Goal: Navigation & Orientation: Find specific page/section

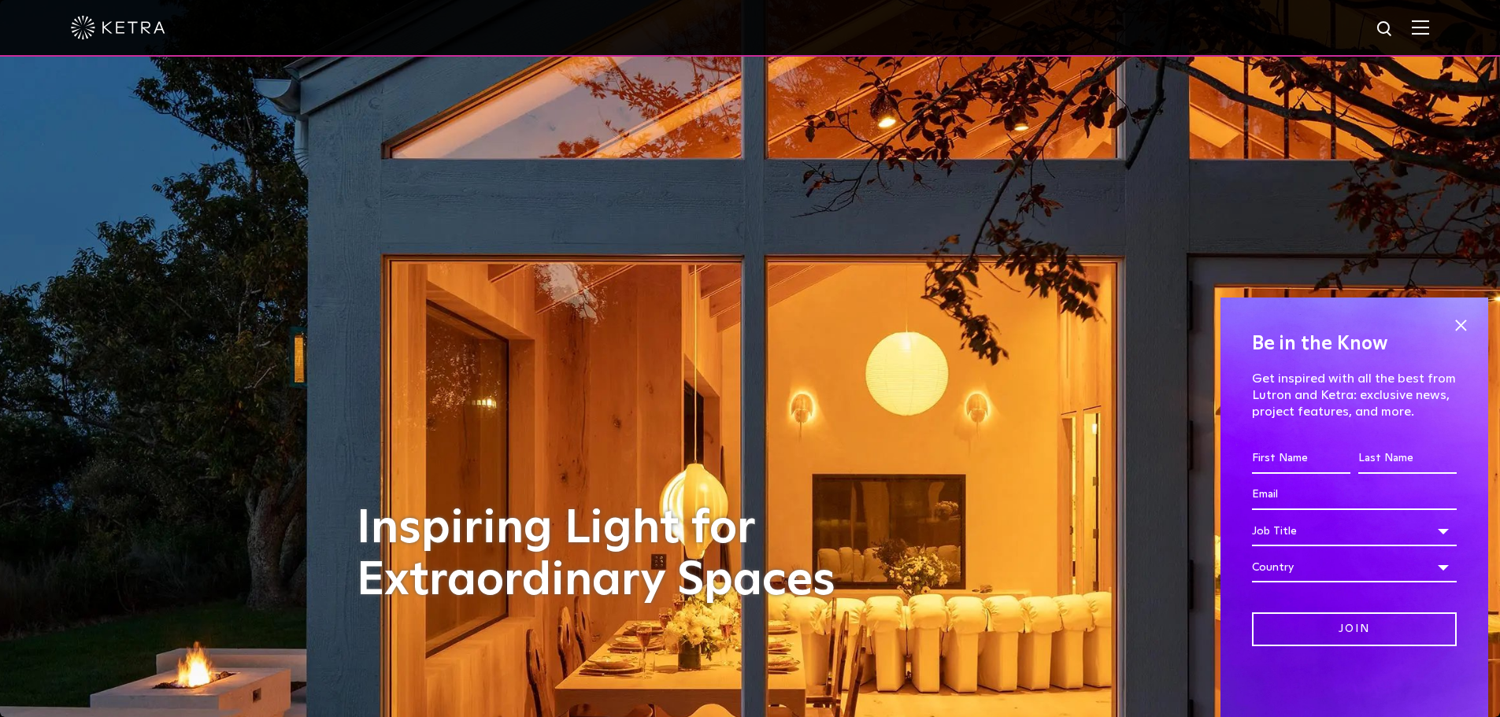
click at [1429, 35] on span at bounding box center [1420, 28] width 17 height 16
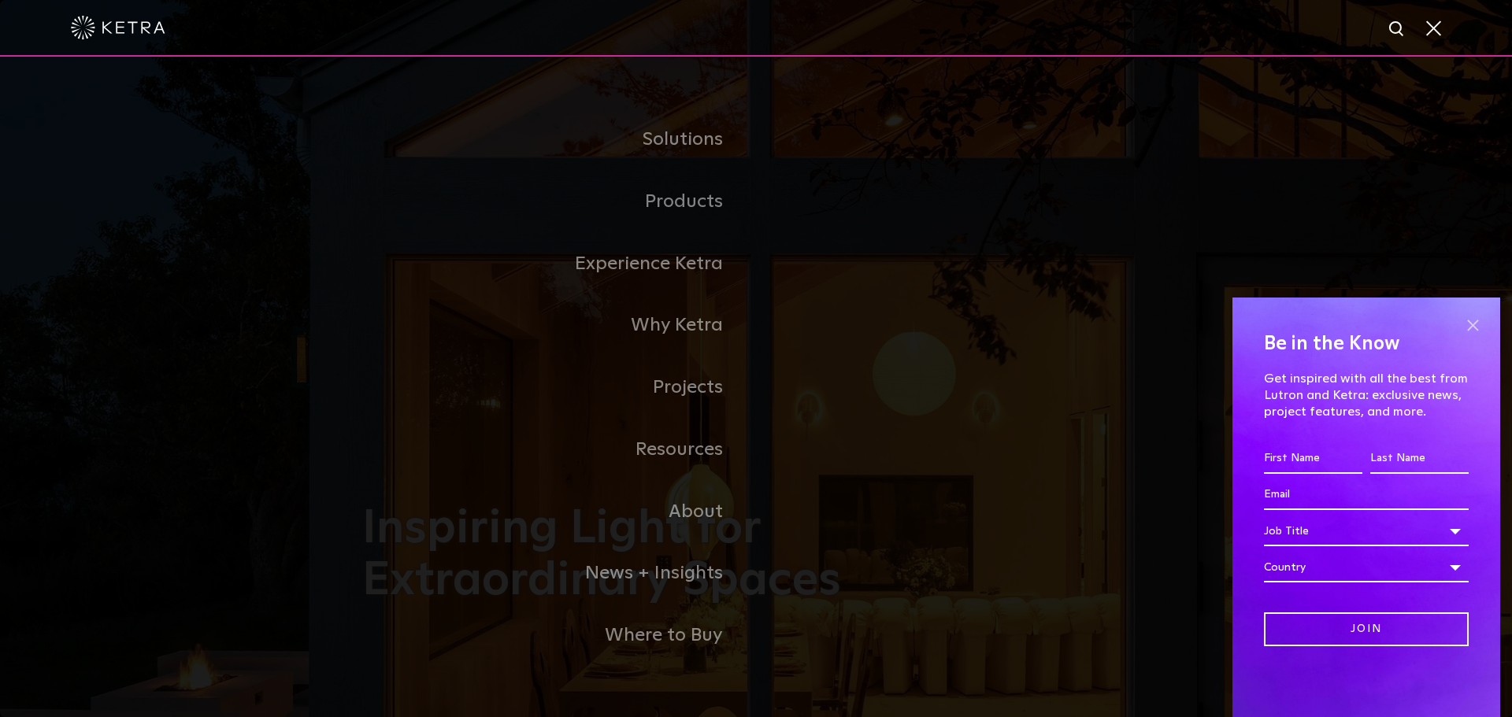
click at [1480, 323] on span at bounding box center [1472, 325] width 24 height 24
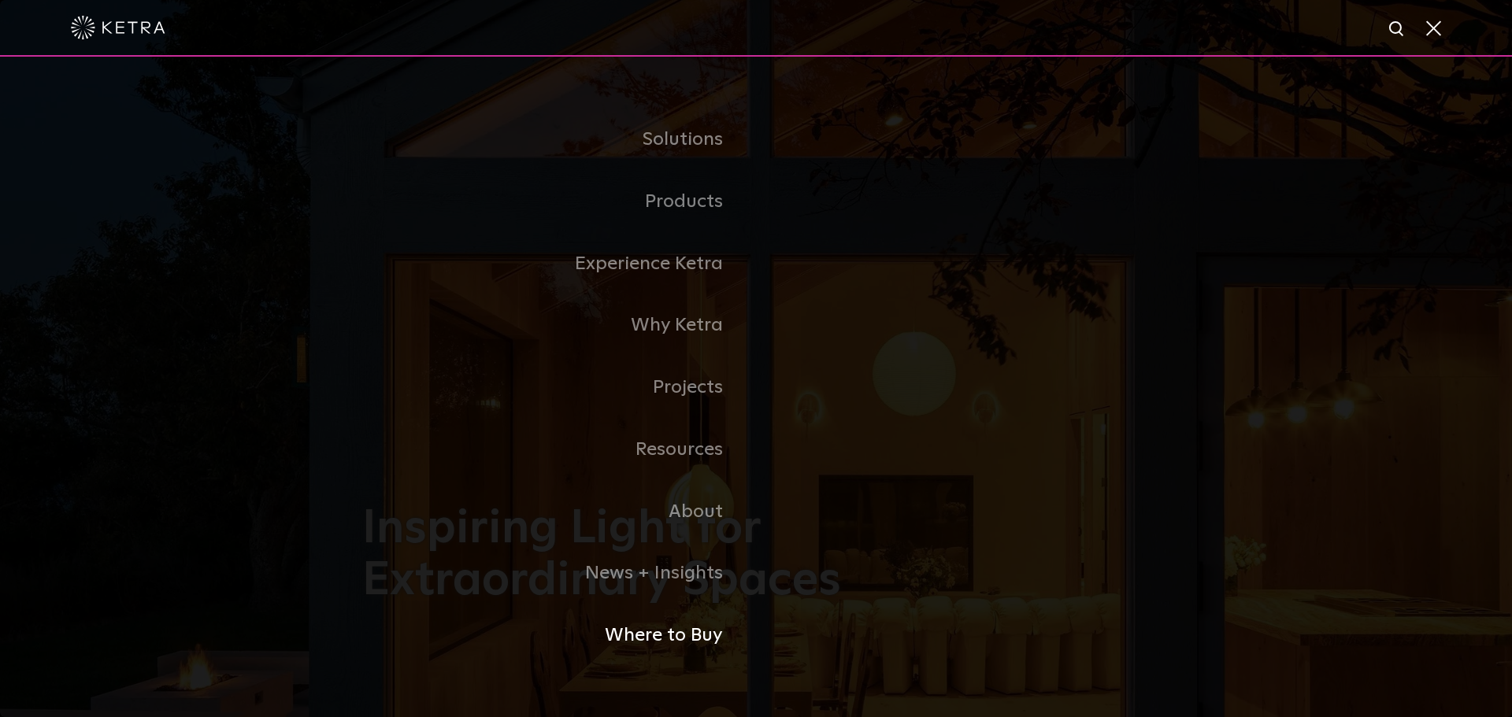
click at [635, 647] on link "Where to Buy" at bounding box center [559, 636] width 394 height 62
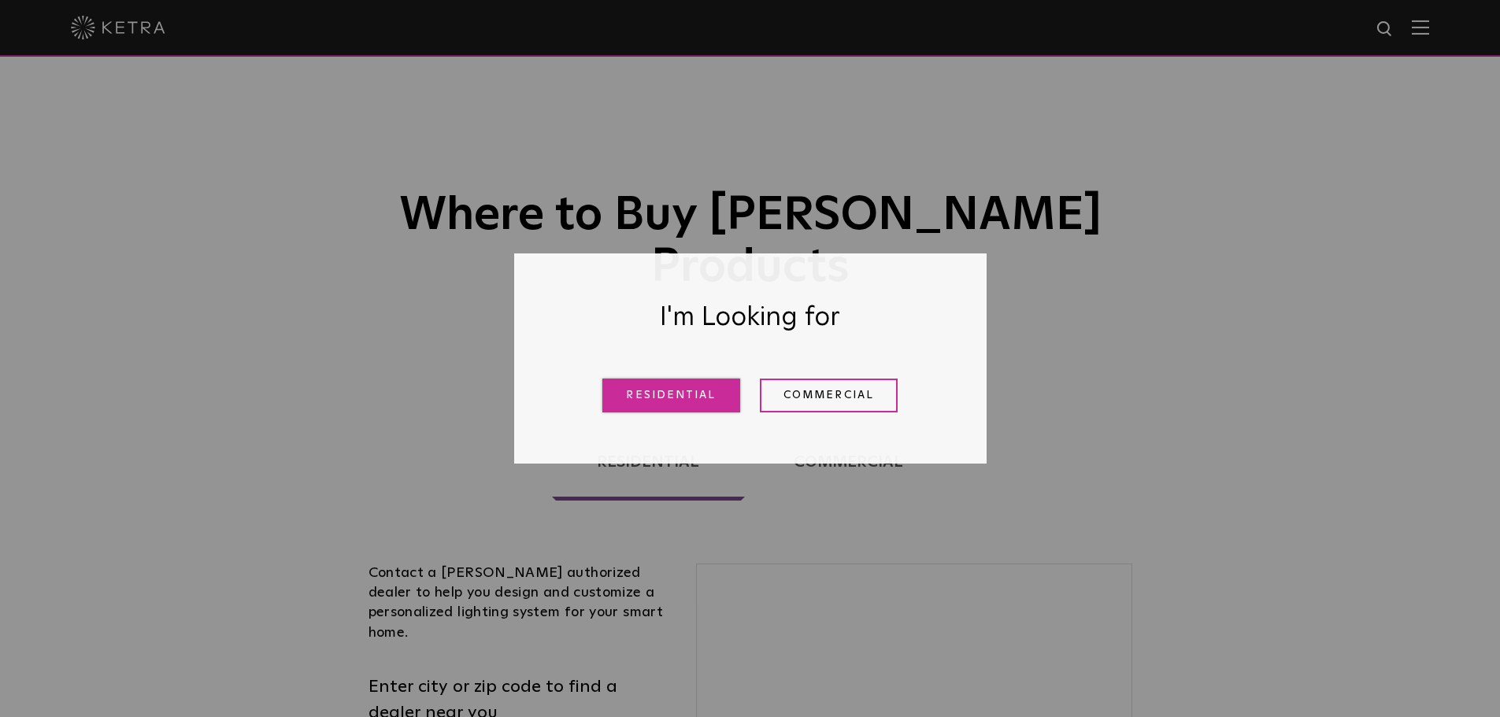
click at [694, 402] on link "Residential" at bounding box center [671, 396] width 138 height 34
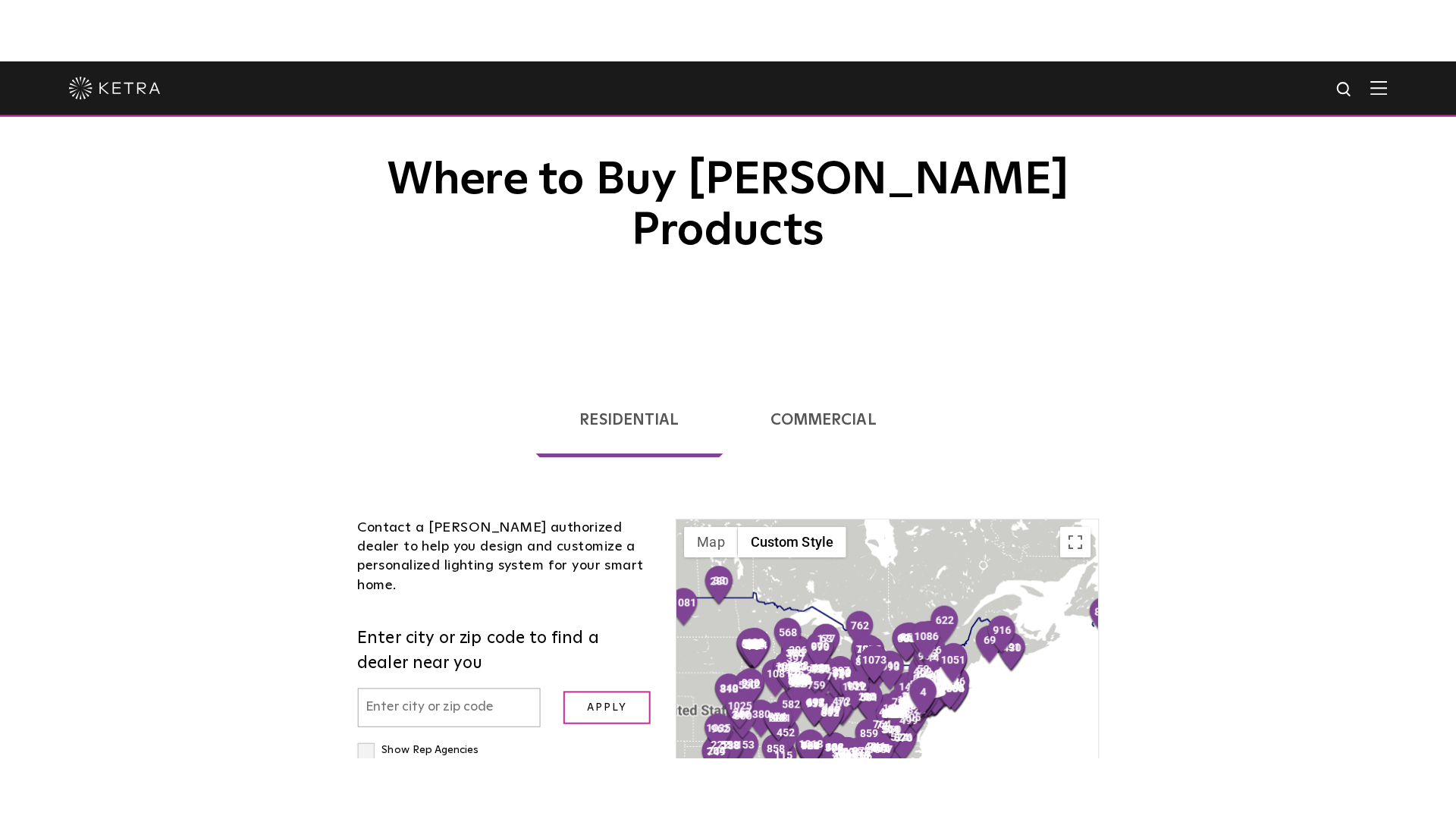
scroll to position [311, 0]
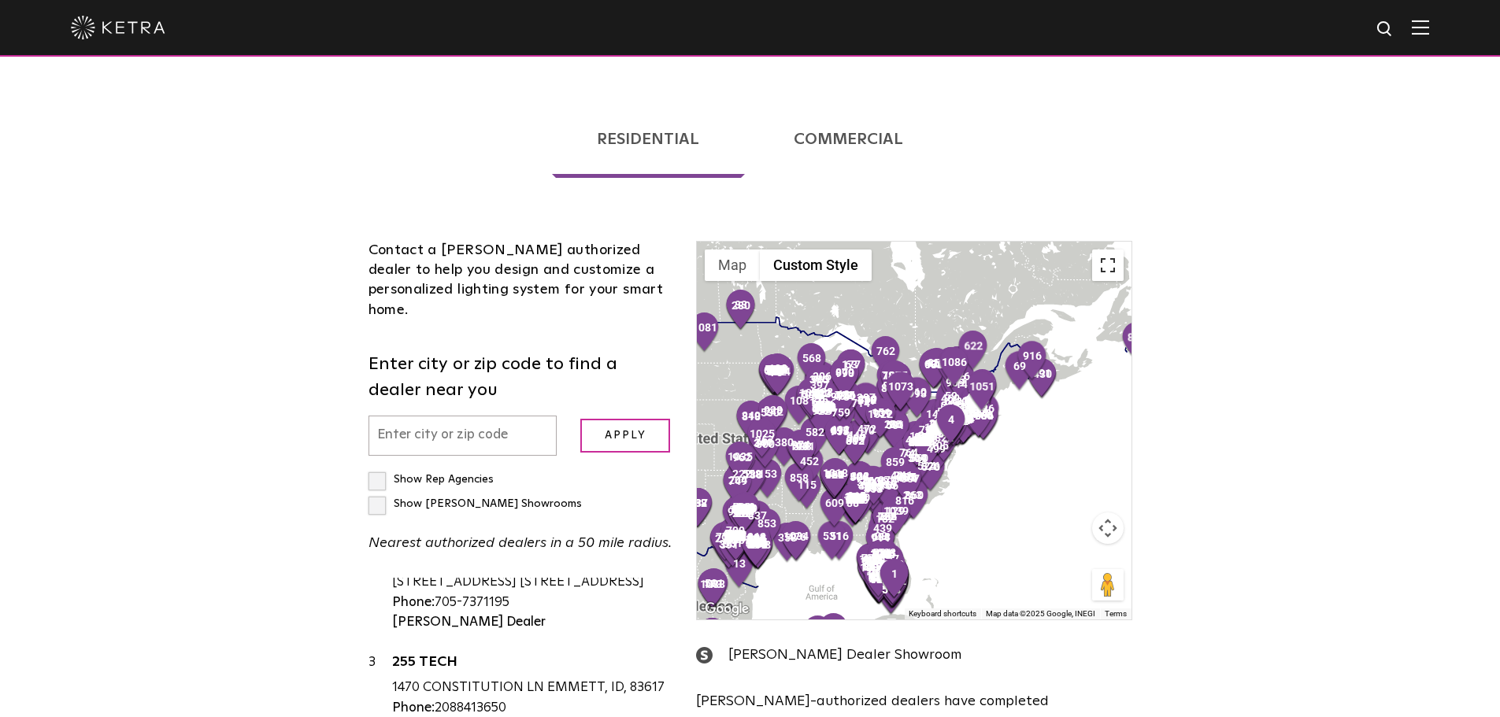
click at [1116, 250] on button "Toggle fullscreen view" at bounding box center [1107, 265] width 31 height 31
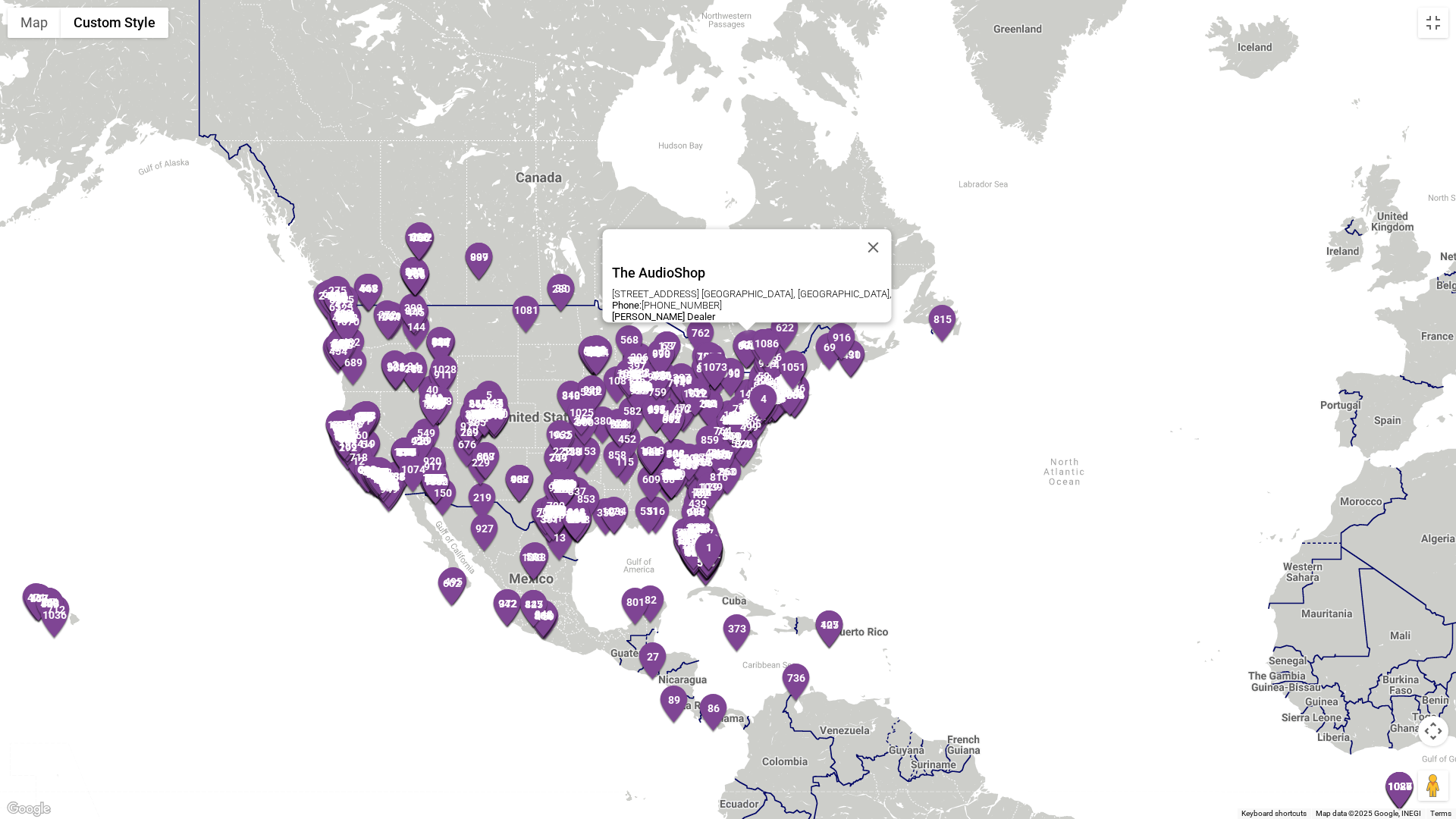
click at [487, 206] on div "The AudioShop [STREET_ADDRESS] [GEOGRAPHIC_DATA], [GEOGRAPHIC_DATA], Phone: [PH…" at bounding box center [728, 410] width 1456 height 819
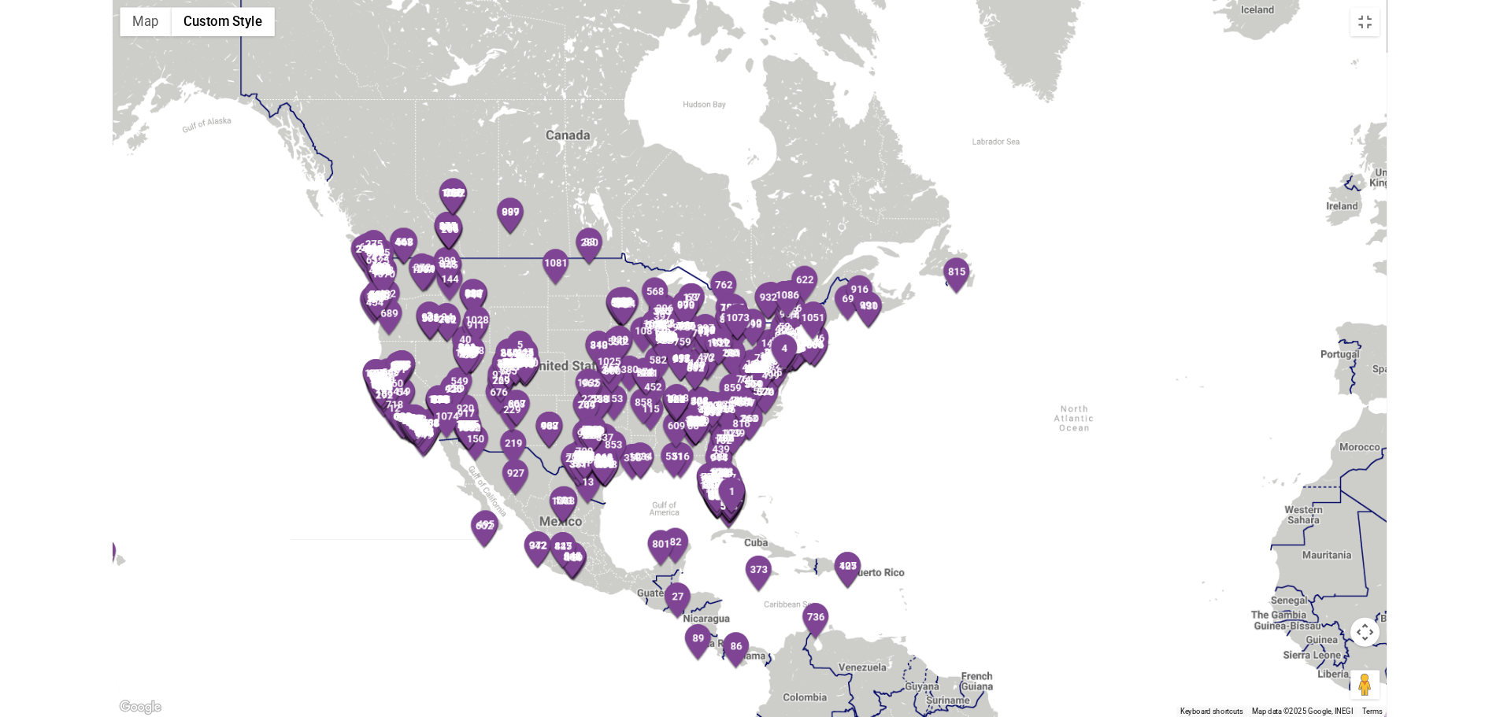
scroll to position [157, 0]
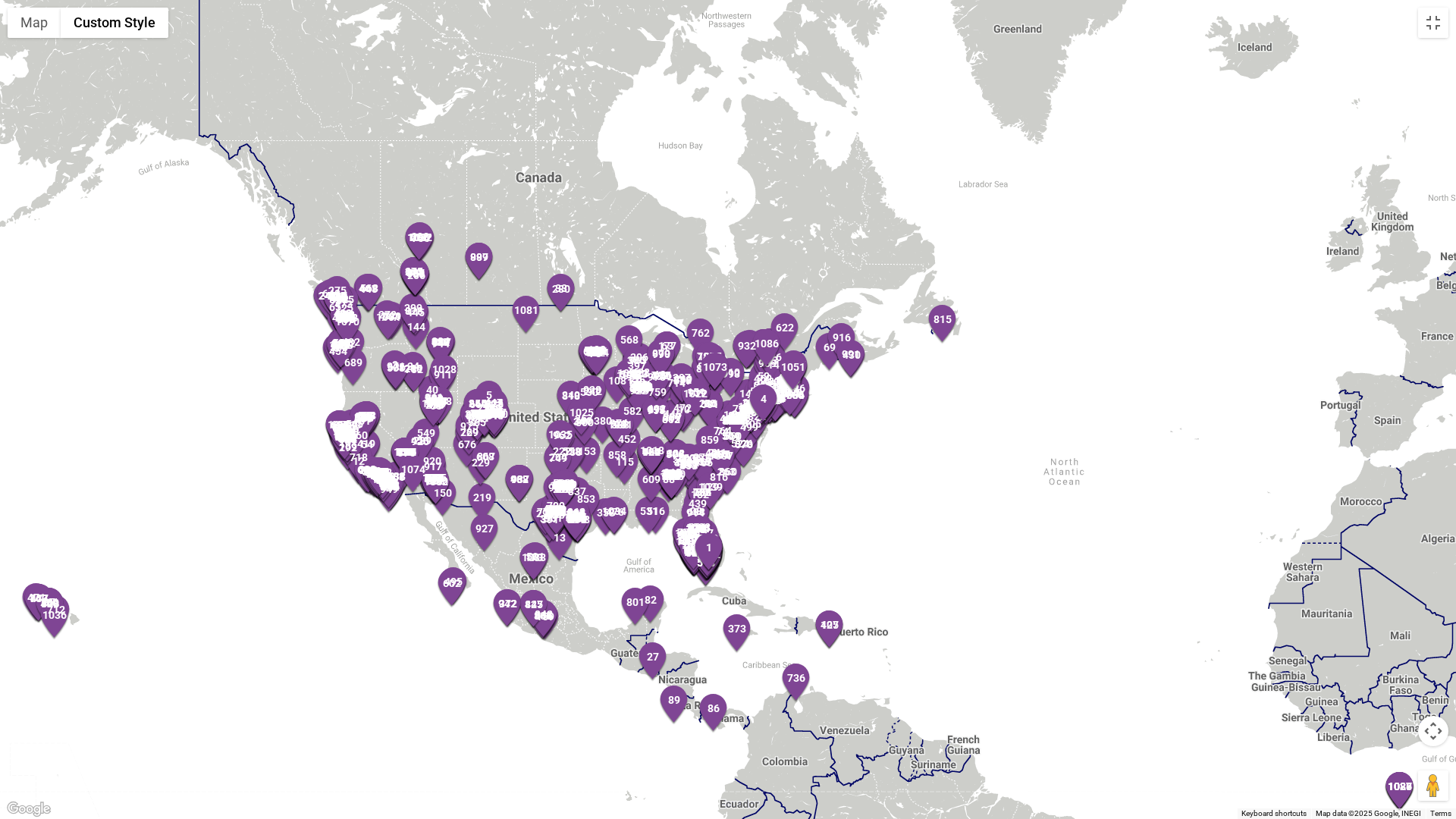
click at [842, 437] on div at bounding box center [728, 410] width 1456 height 819
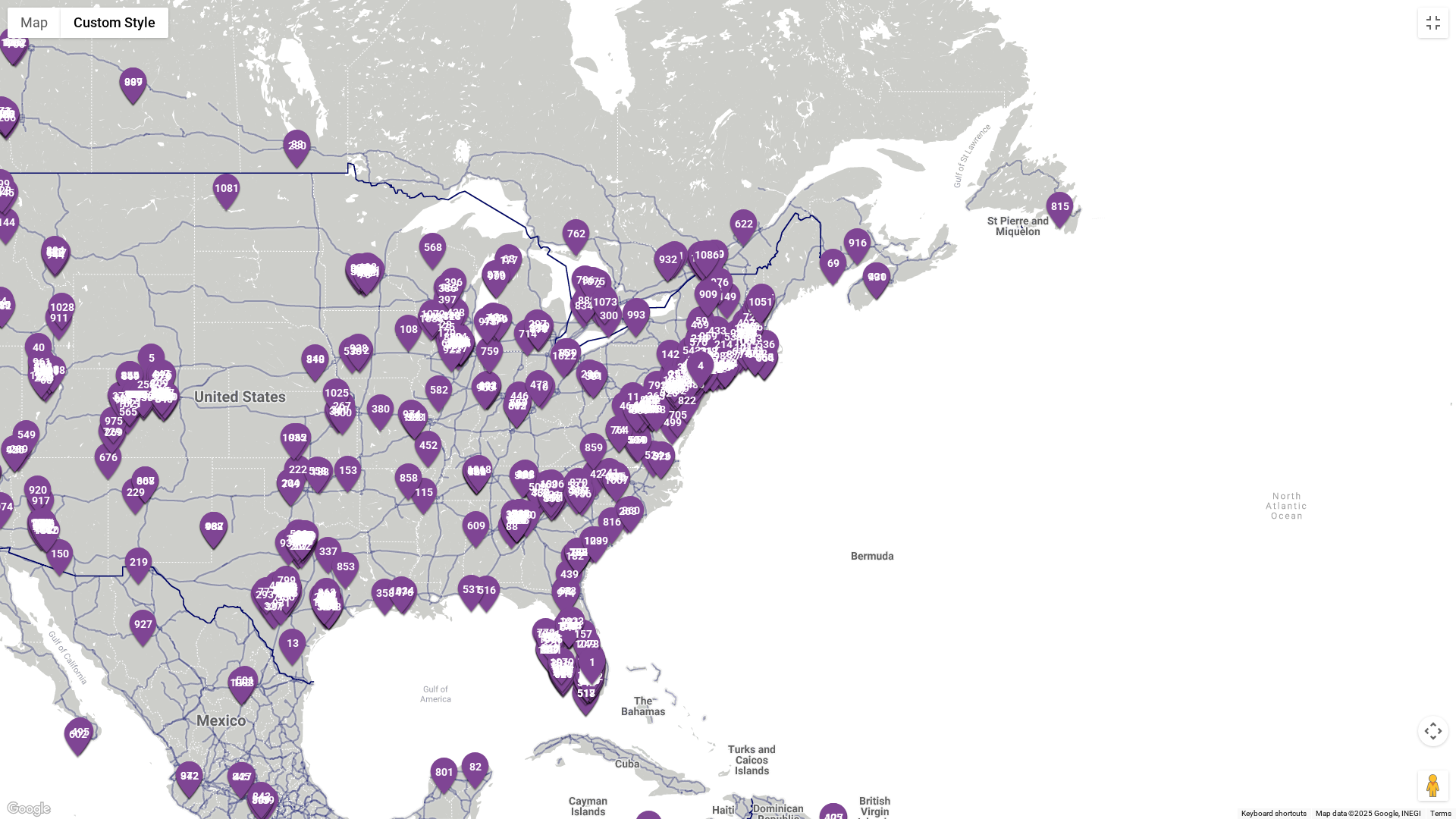
click at [622, 358] on div at bounding box center [728, 410] width 1456 height 819
click at [622, 359] on div at bounding box center [728, 410] width 1456 height 819
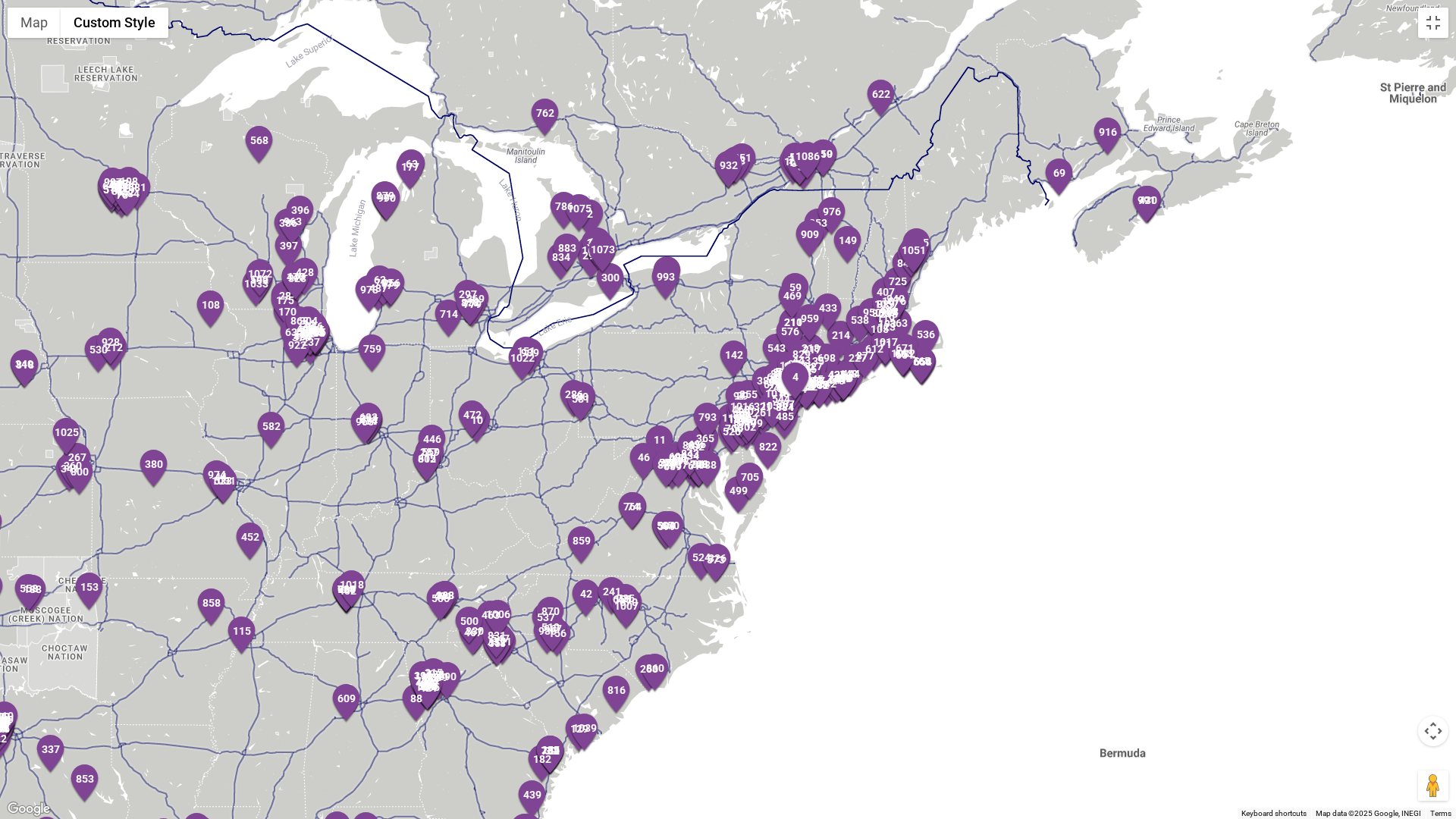
click at [745, 223] on div at bounding box center [728, 410] width 1456 height 819
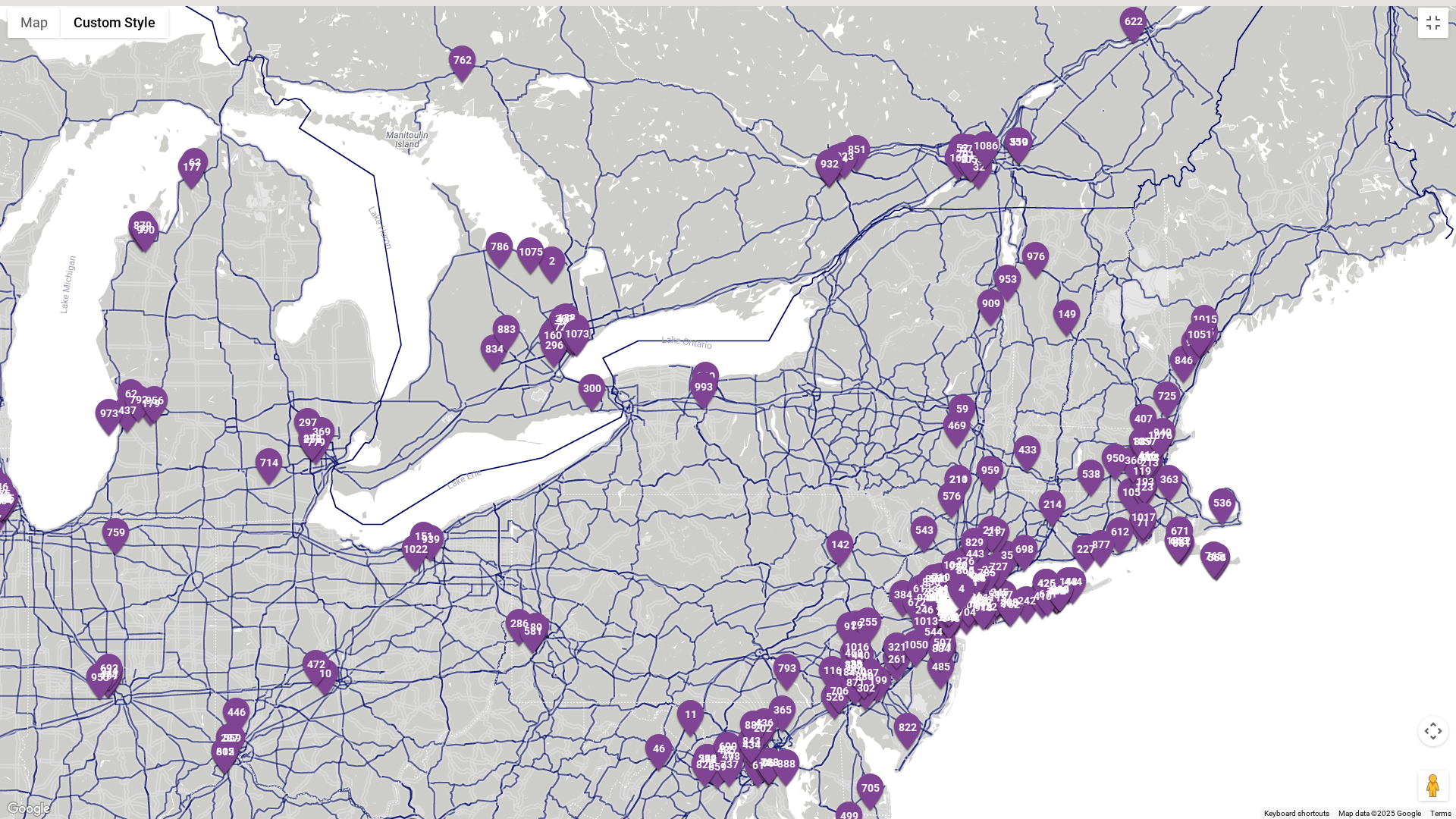
drag, startPoint x: 425, startPoint y: 368, endPoint x: 550, endPoint y: 418, distance: 134.6
click at [545, 429] on div at bounding box center [728, 410] width 1456 height 819
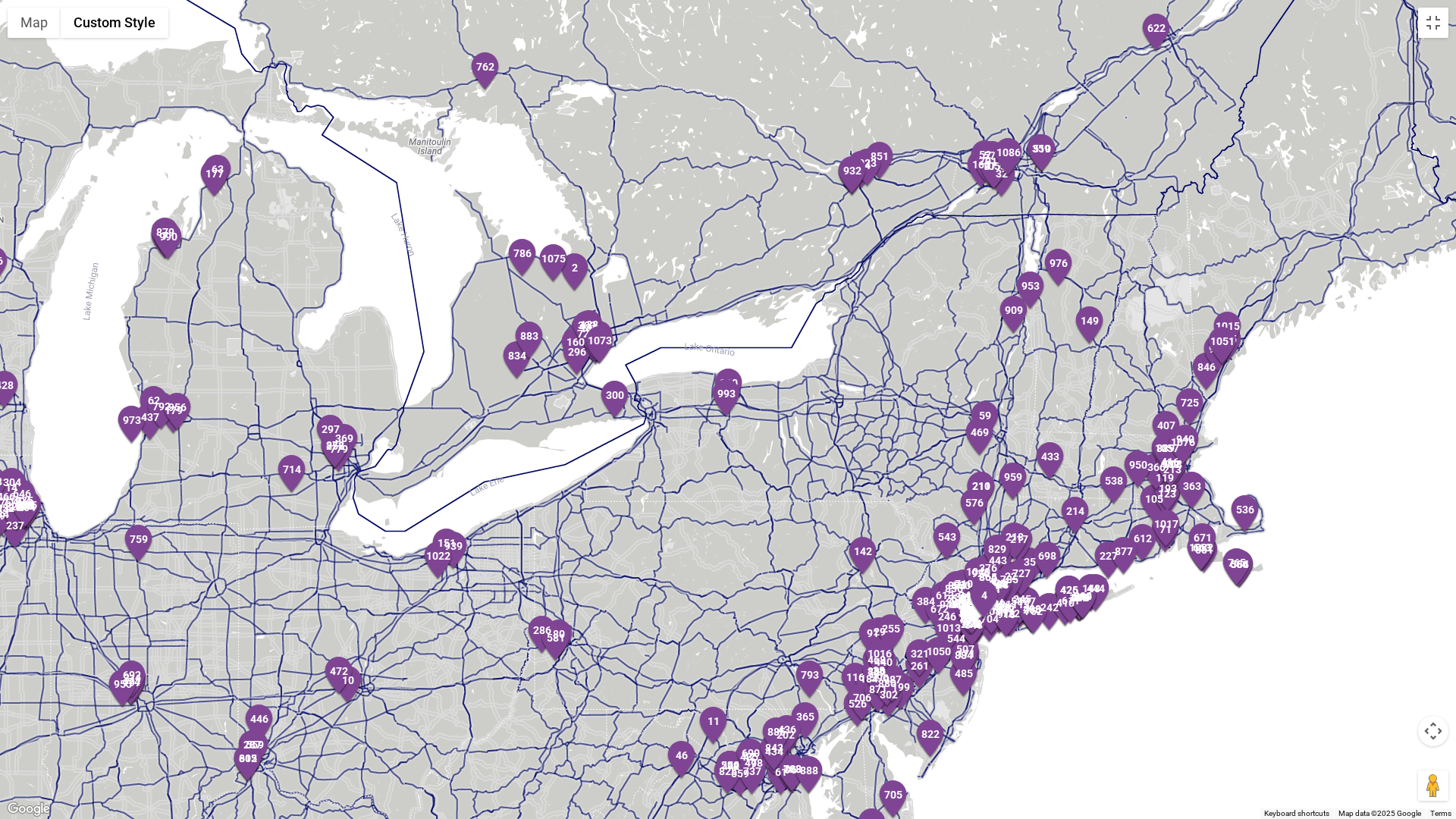
click at [554, 398] on div at bounding box center [728, 410] width 1456 height 819
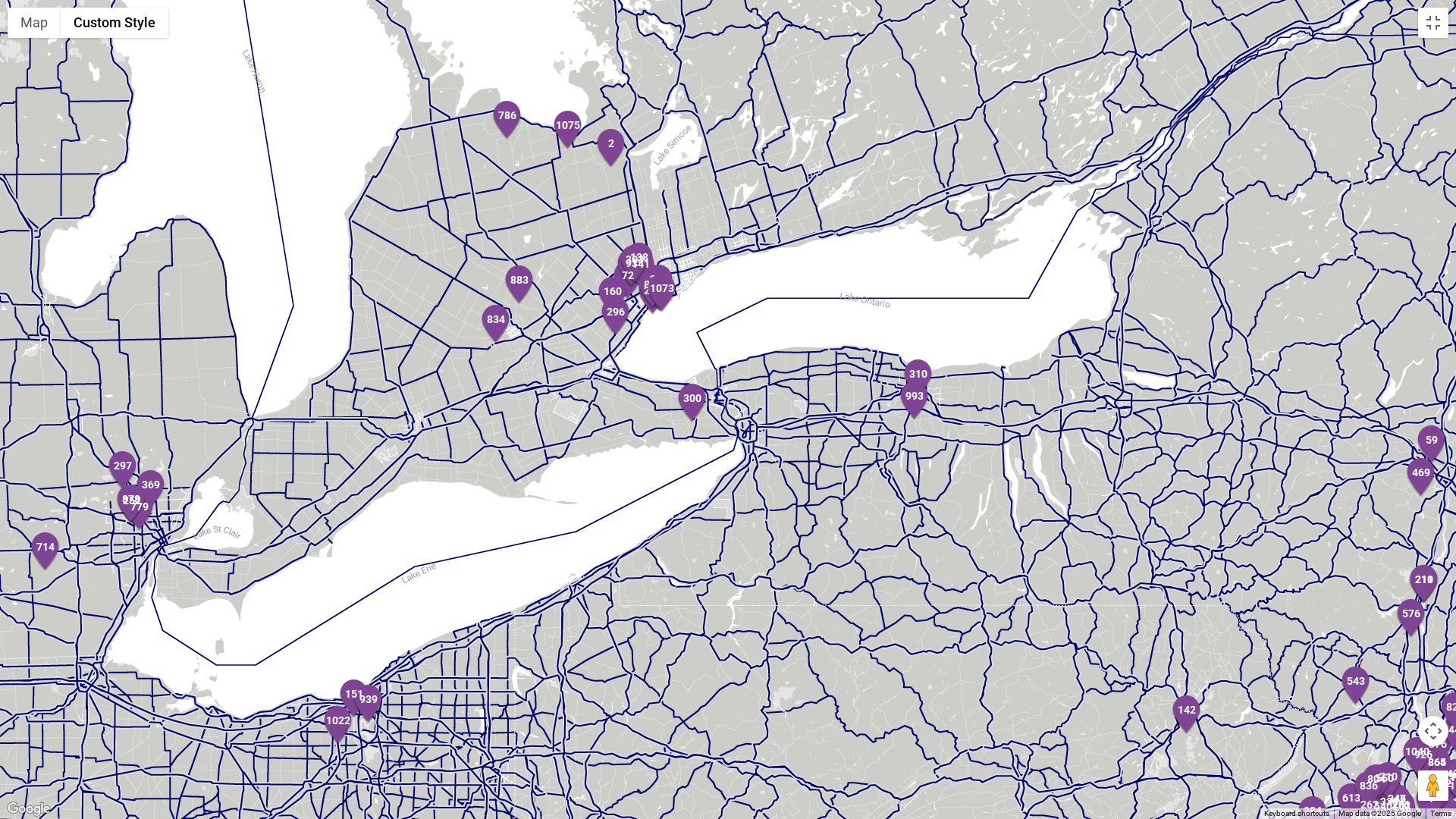
click at [587, 362] on div at bounding box center [728, 410] width 1456 height 819
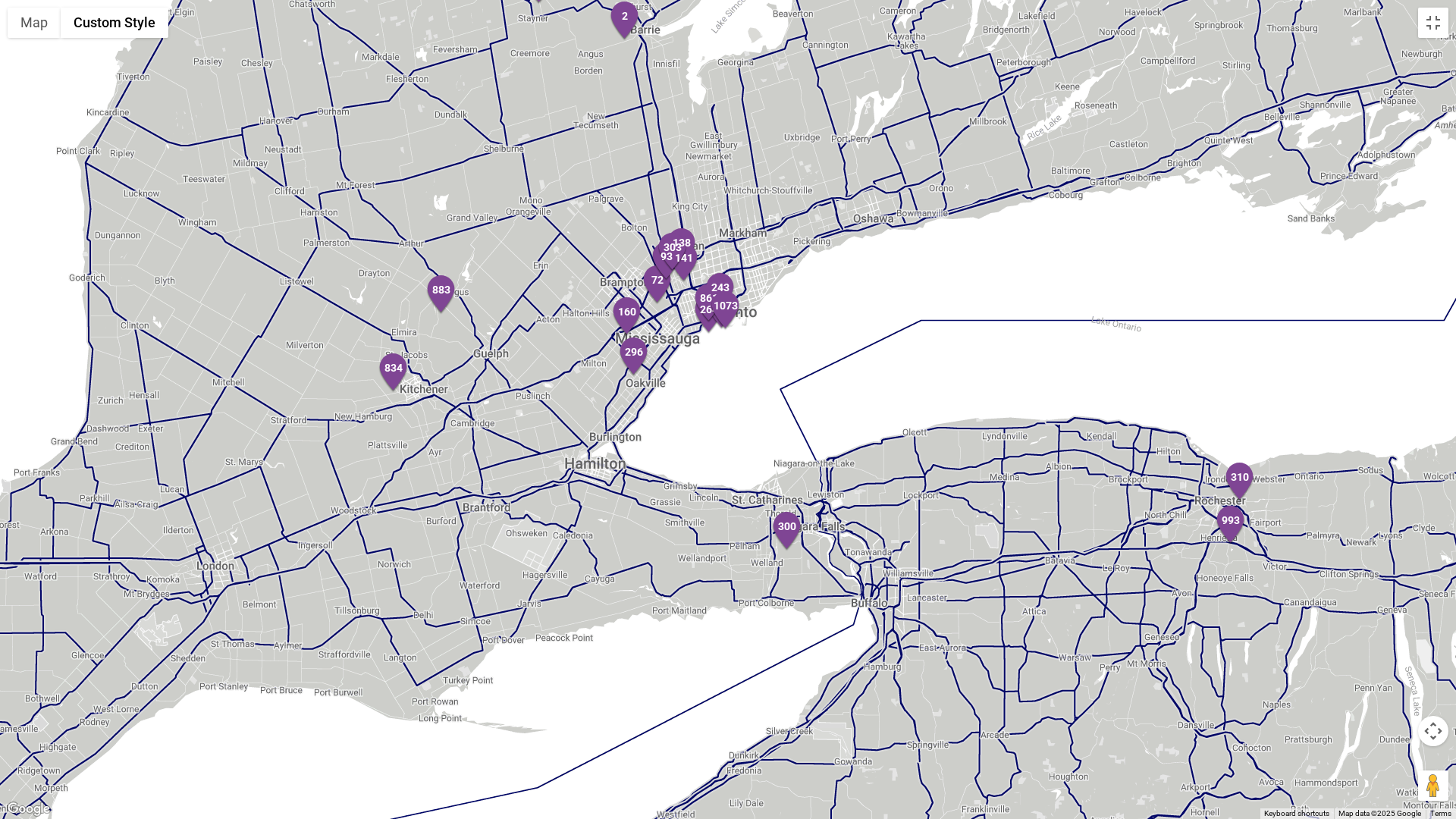
drag, startPoint x: 706, startPoint y: 336, endPoint x: 689, endPoint y: 390, distance: 56.6
click at [690, 390] on div at bounding box center [728, 410] width 1456 height 819
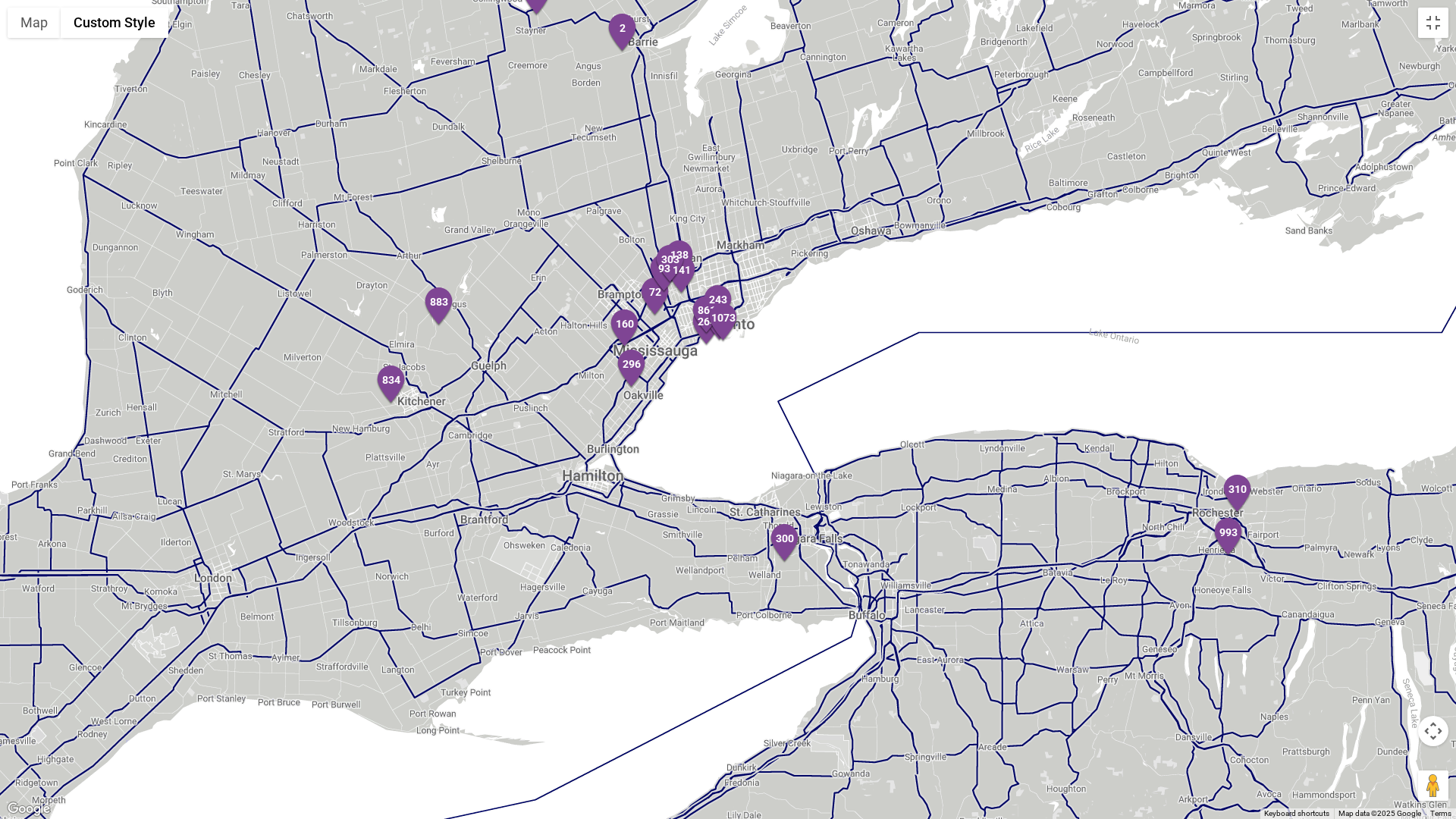
click at [665, 365] on div at bounding box center [728, 410] width 1456 height 819
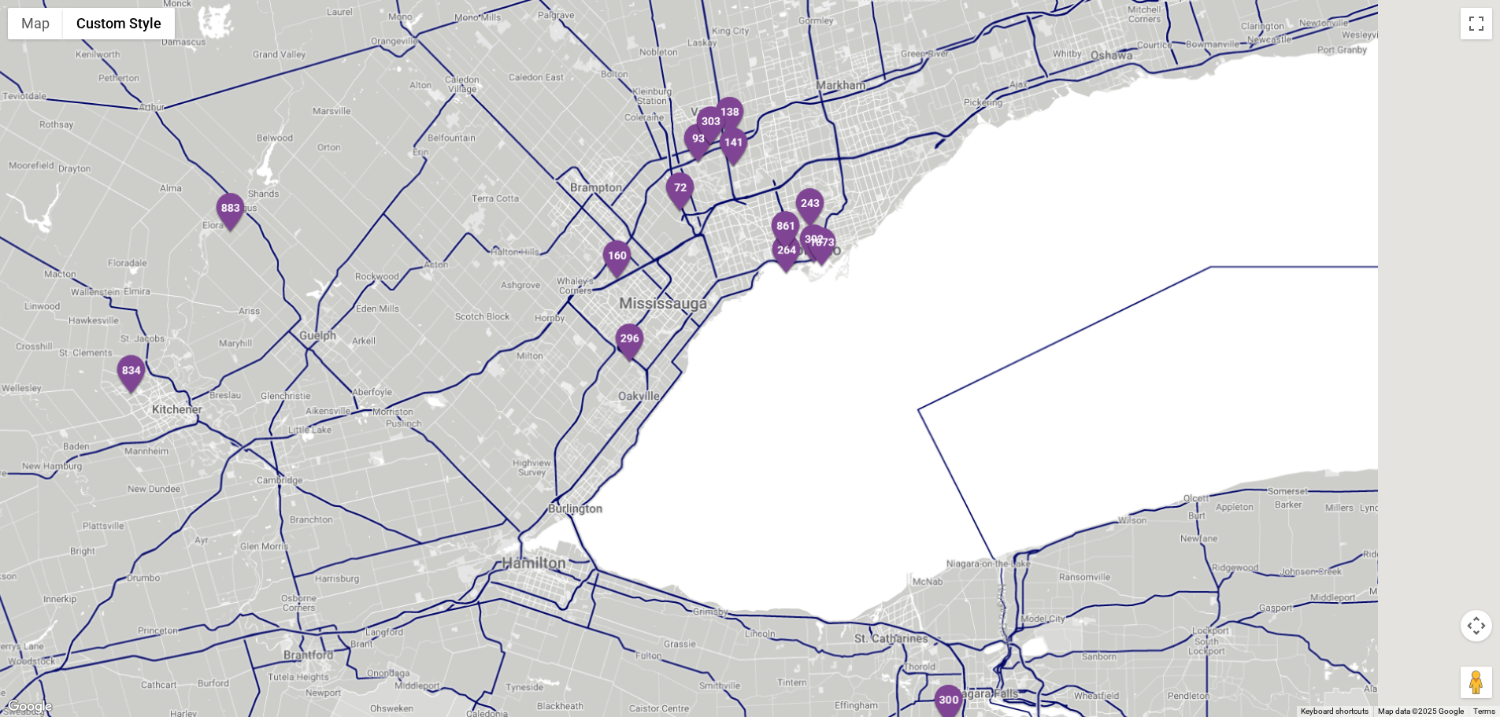
scroll to position [0, 0]
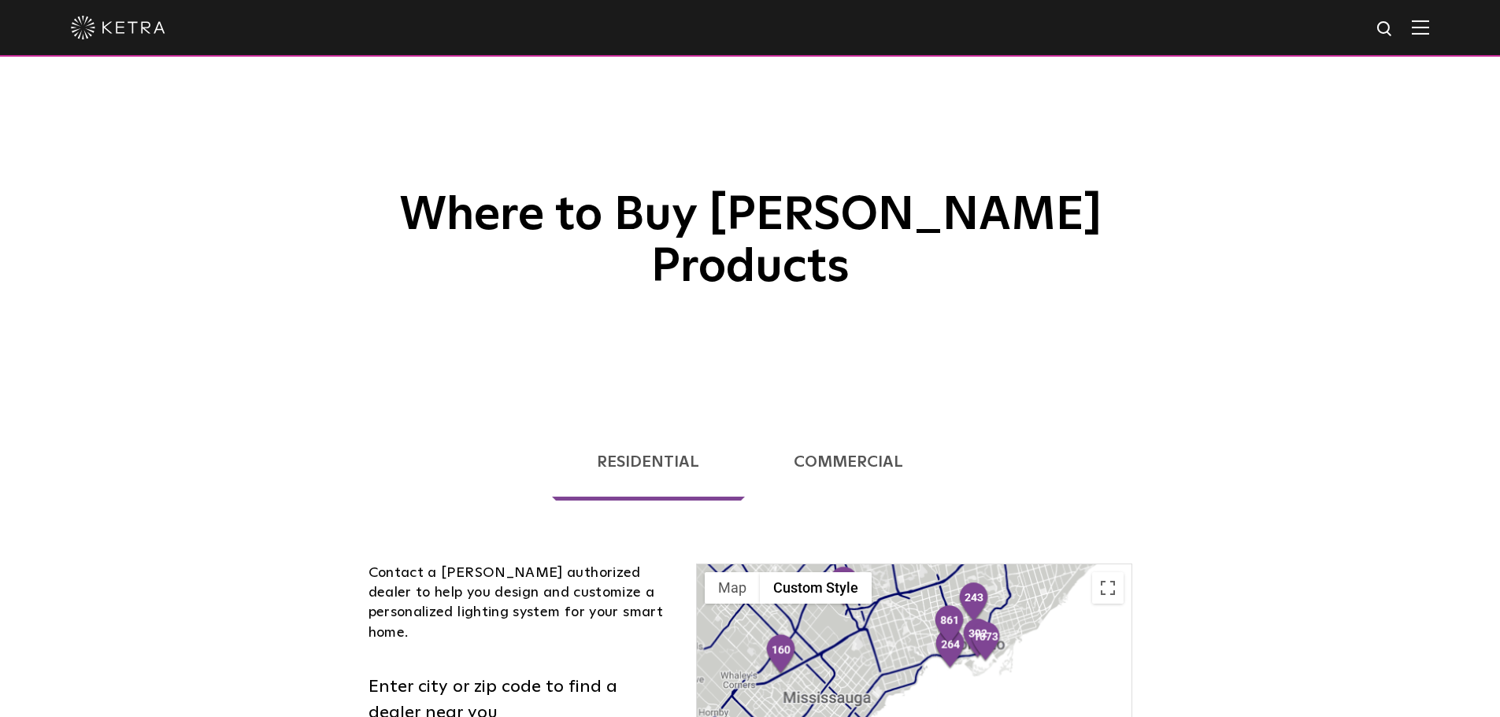
click at [872, 424] on link "Commercial" at bounding box center [848, 462] width 199 height 77
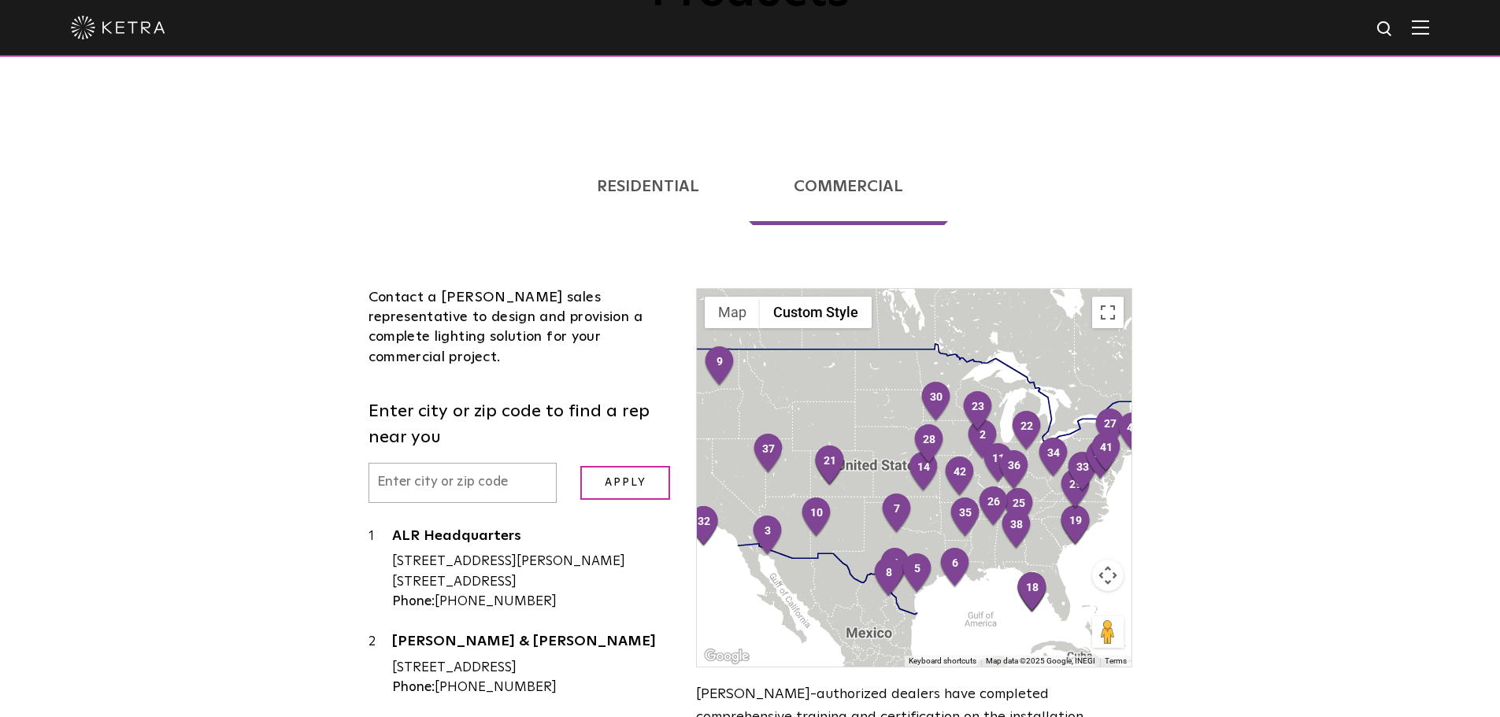
scroll to position [315, 0]
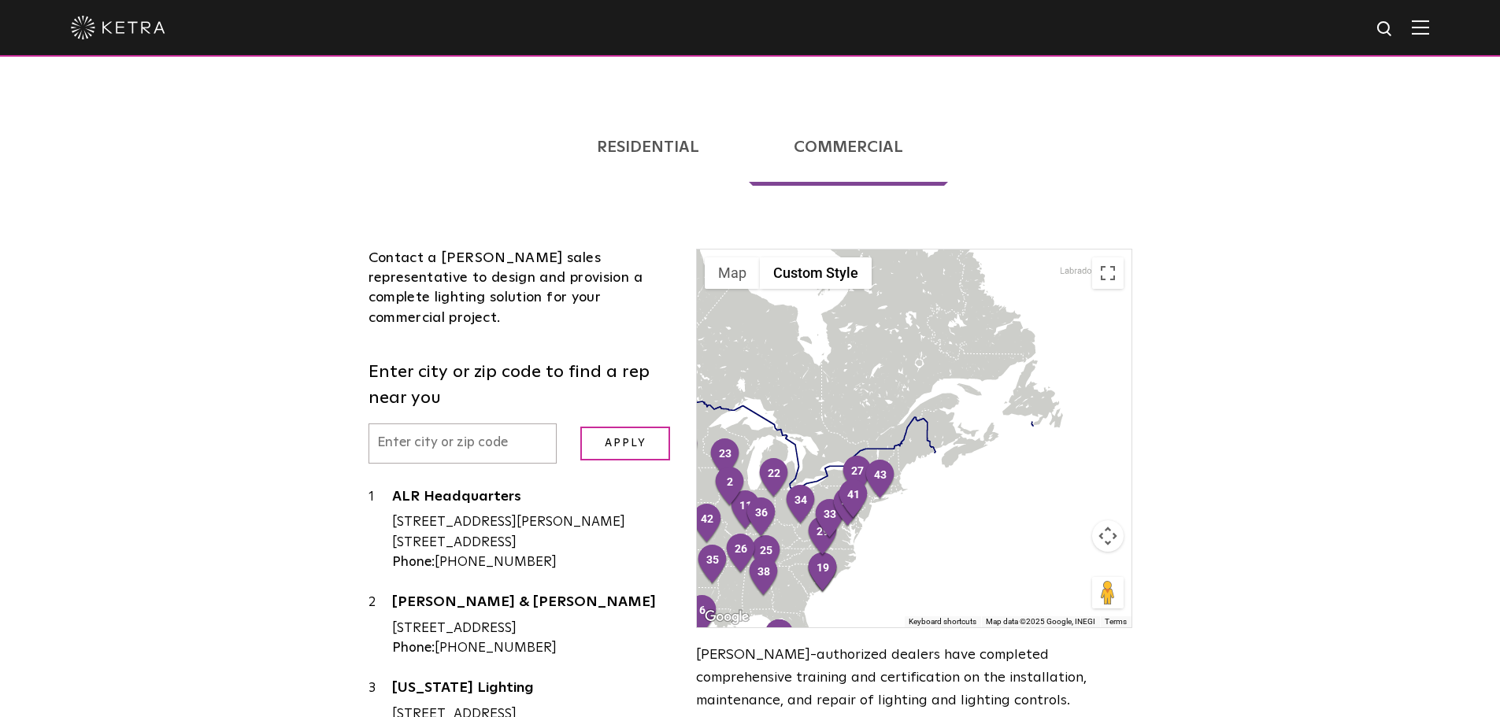
drag, startPoint x: 1067, startPoint y: 301, endPoint x: 812, endPoint y: 395, distance: 271.3
click at [812, 395] on div at bounding box center [914, 439] width 434 height 378
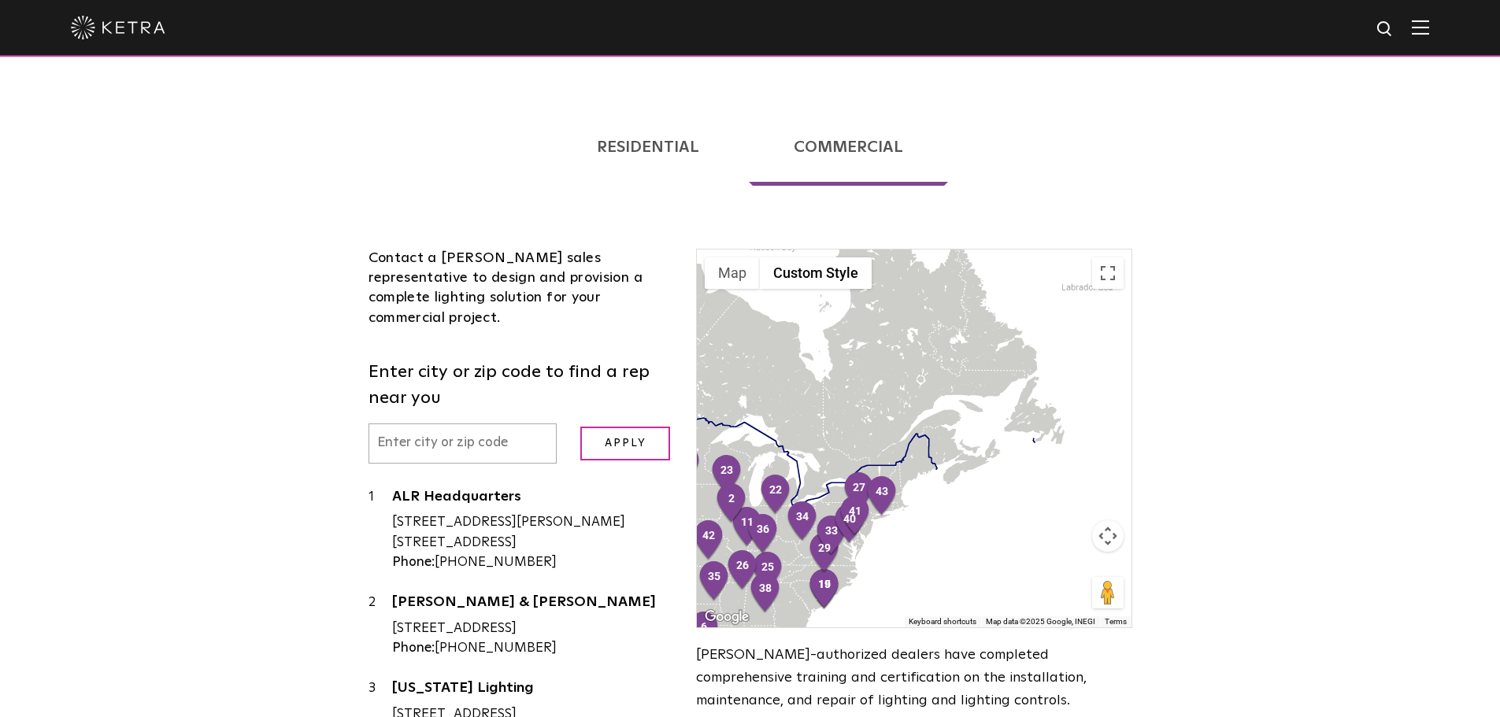
click at [838, 394] on div at bounding box center [914, 439] width 434 height 378
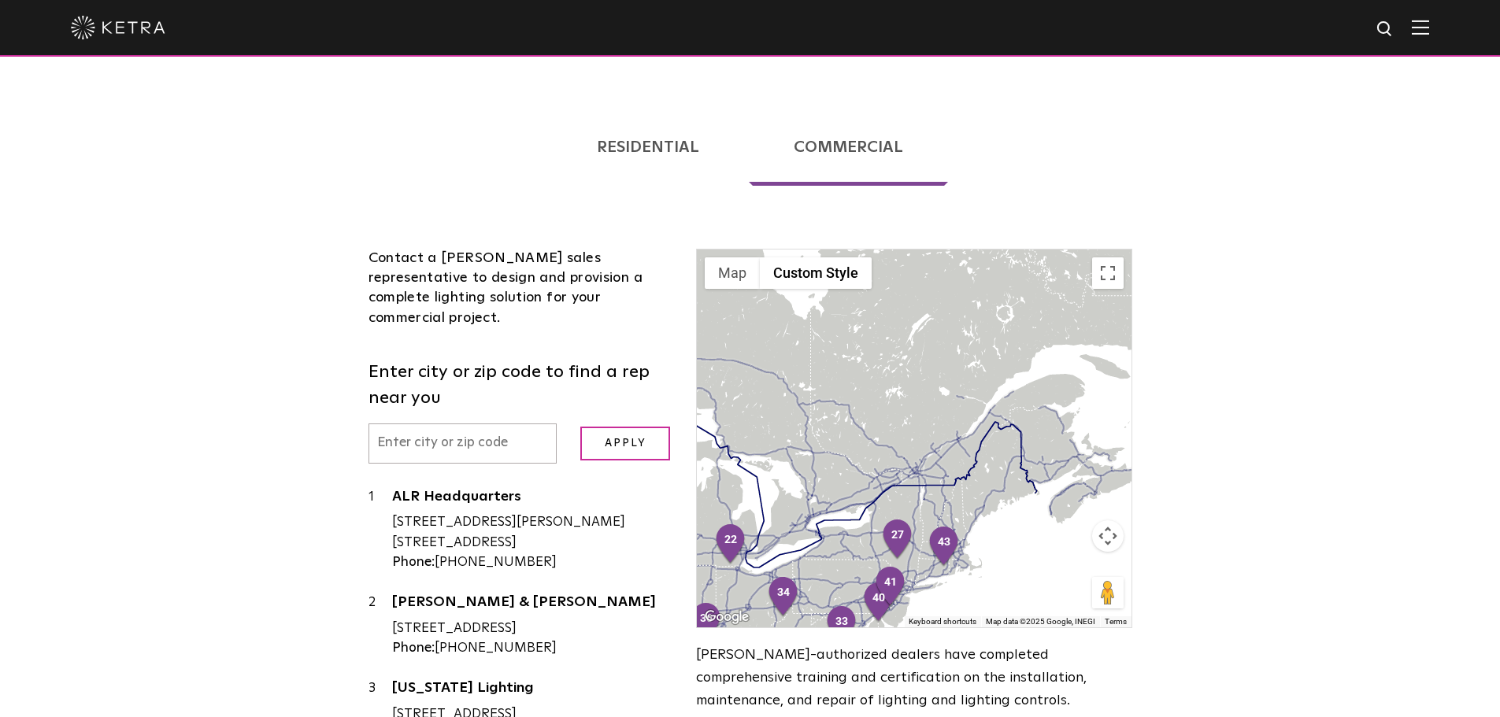
click at [841, 406] on div at bounding box center [914, 439] width 434 height 378
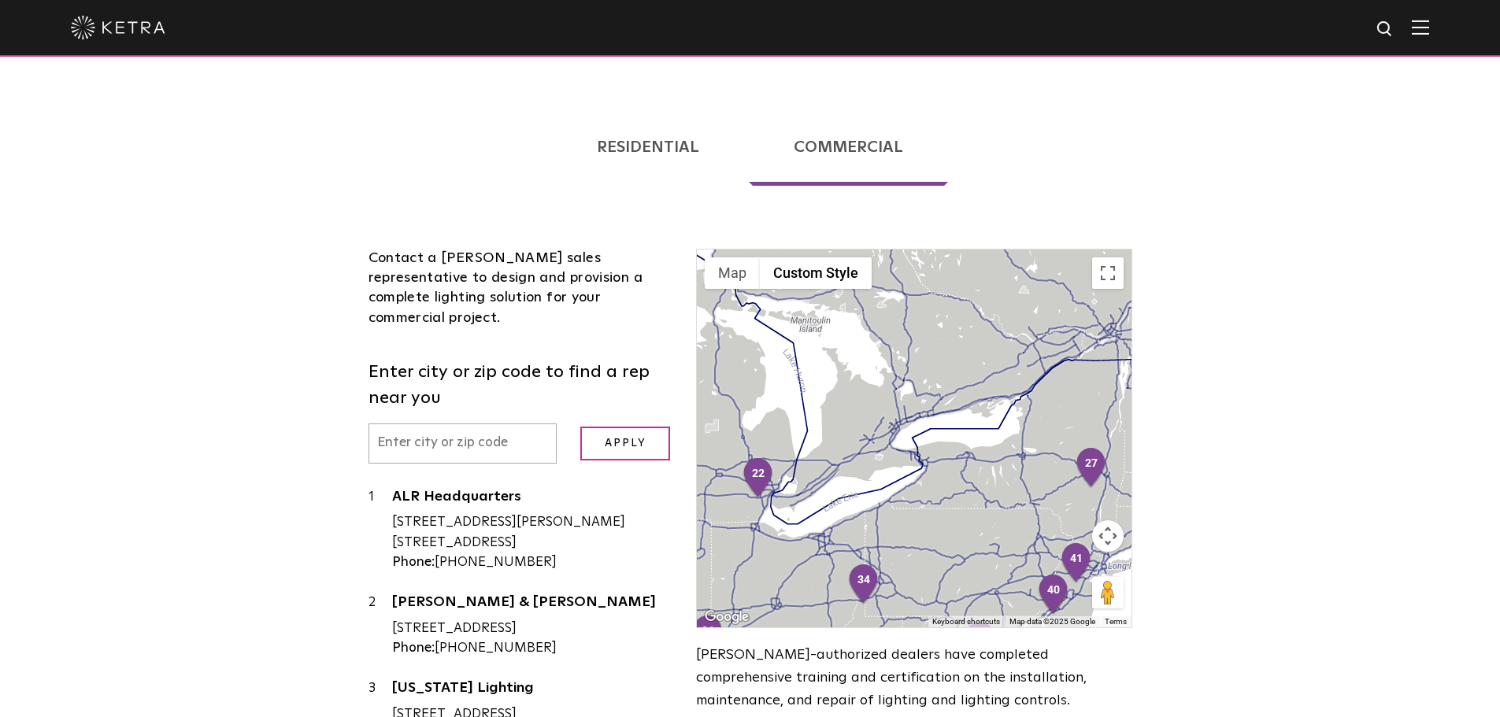
drag, startPoint x: 764, startPoint y: 494, endPoint x: 886, endPoint y: 339, distance: 198.0
click at [886, 339] on div at bounding box center [914, 439] width 434 height 378
